Goal: Browse casually

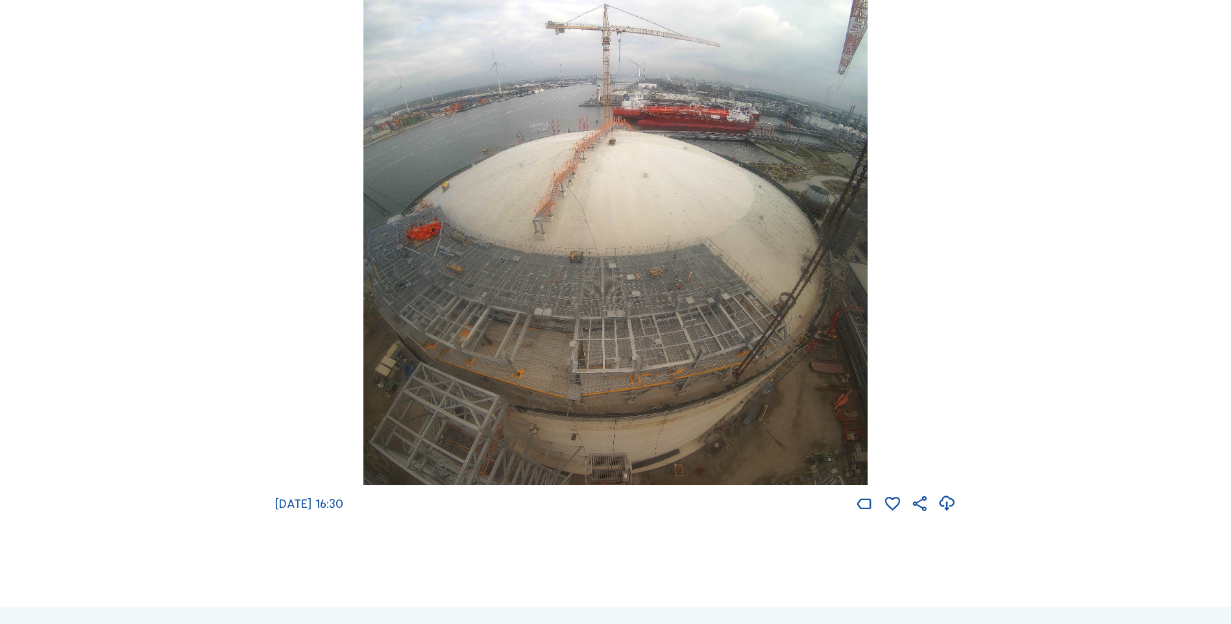
scroll to position [2405, 0]
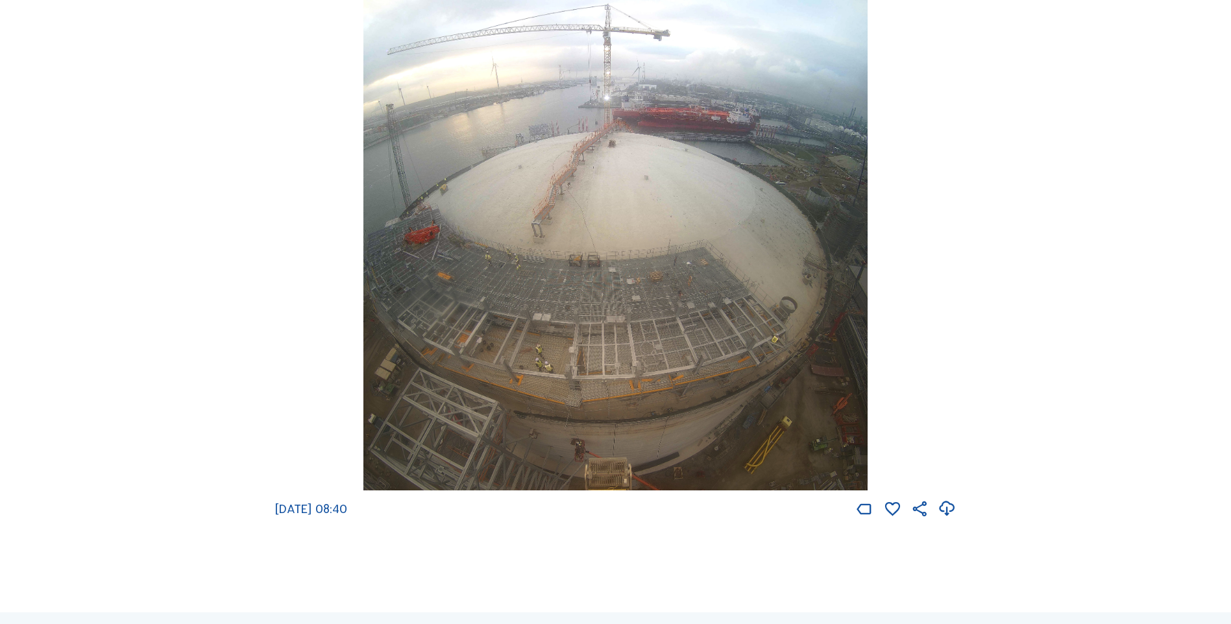
scroll to position [2398, 0]
click at [949, 518] on icon at bounding box center [947, 507] width 18 height 22
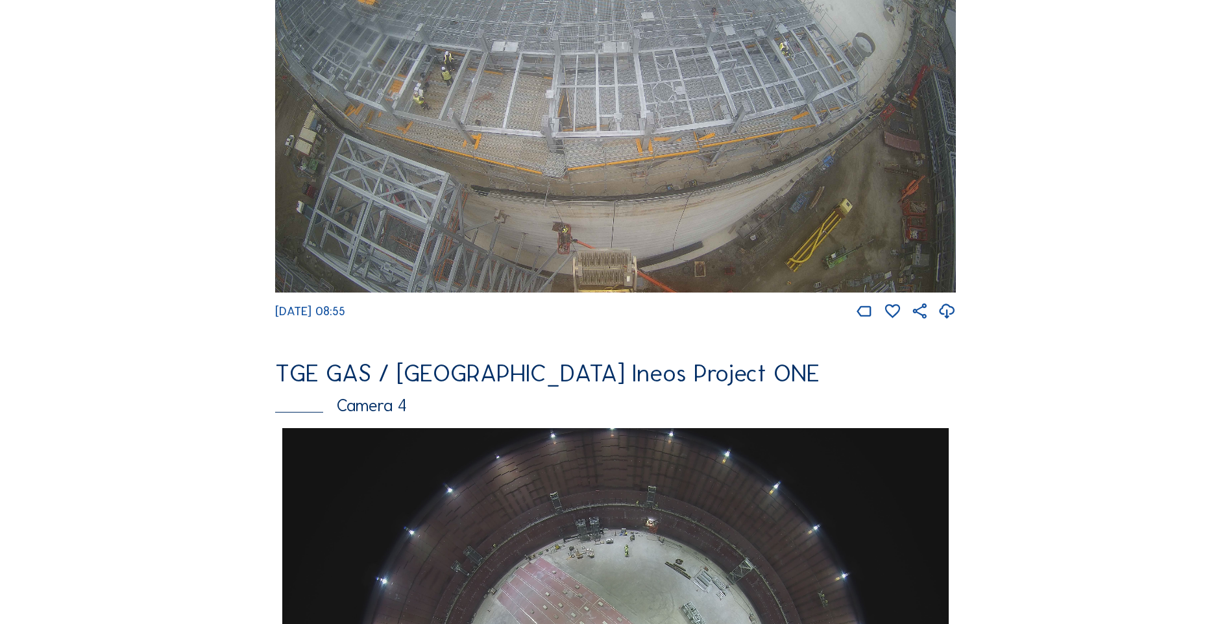
scroll to position [1142, 0]
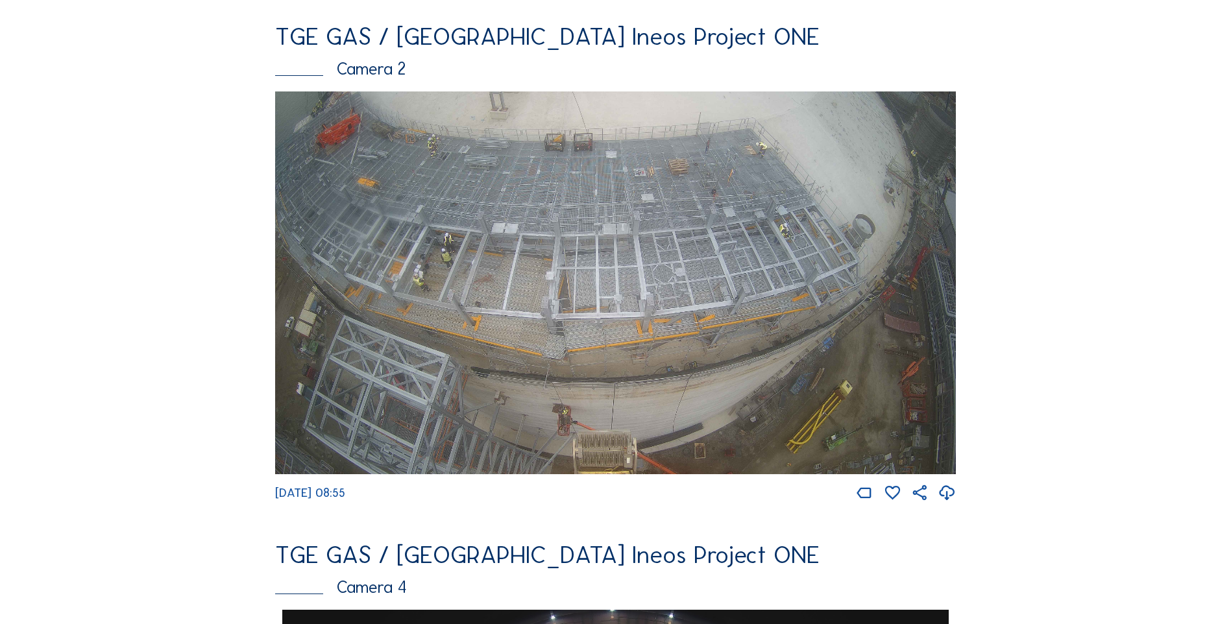
click at [948, 504] on icon at bounding box center [947, 493] width 18 height 22
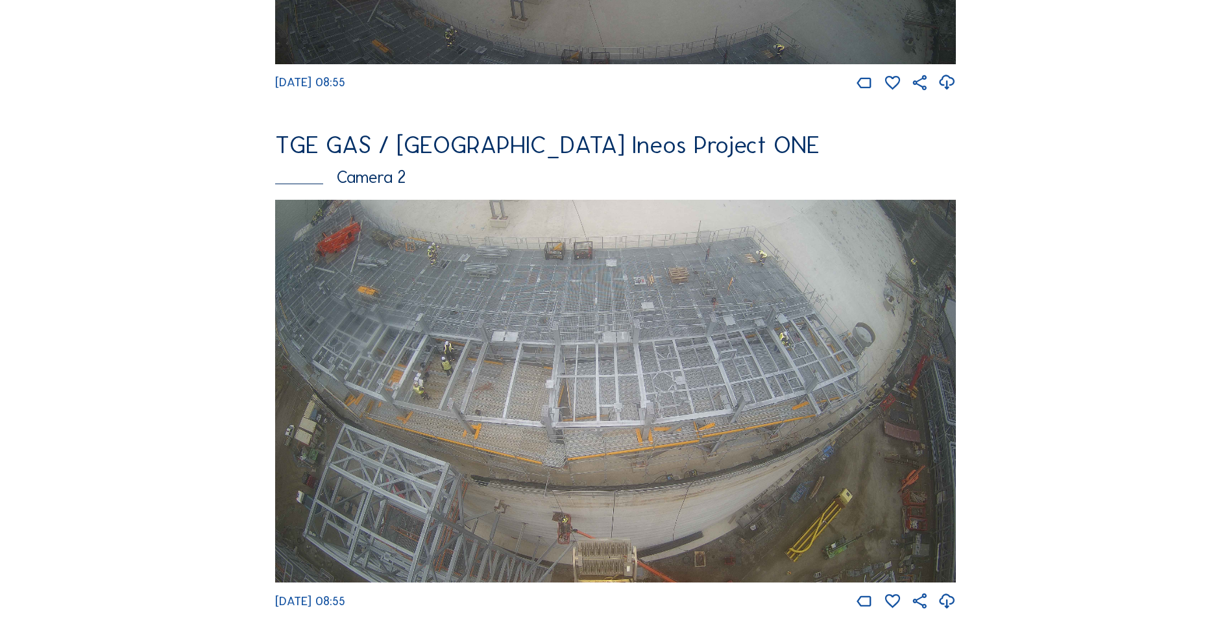
scroll to position [1233, 0]
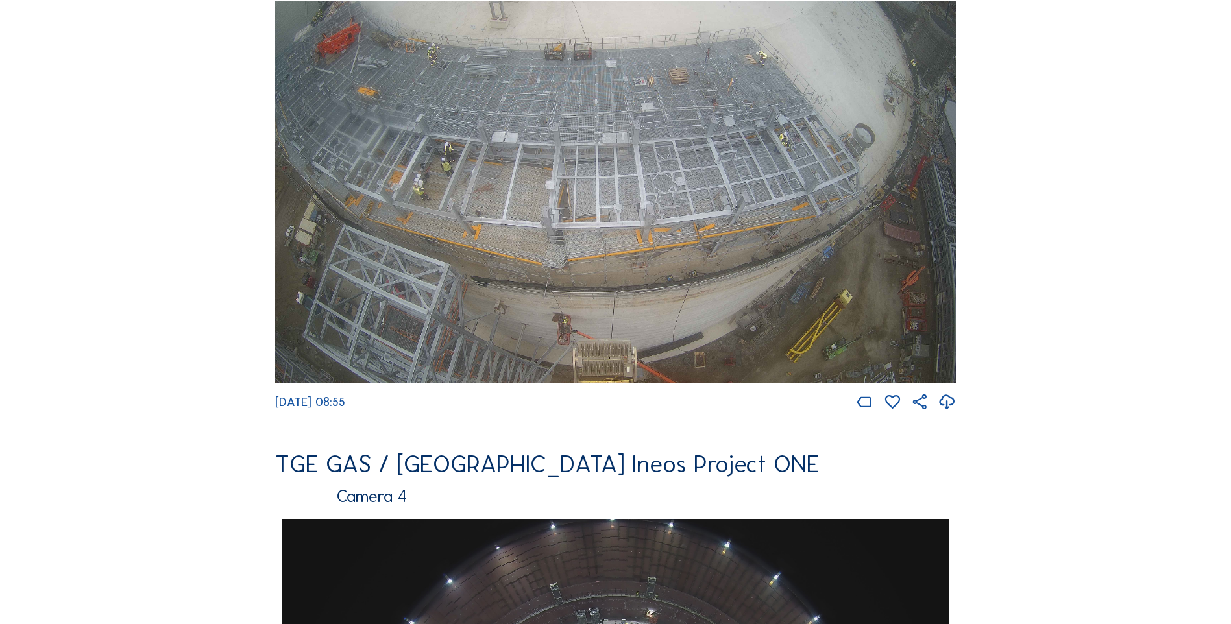
click at [949, 413] on icon at bounding box center [947, 402] width 18 height 22
